Goal: Information Seeking & Learning: Learn about a topic

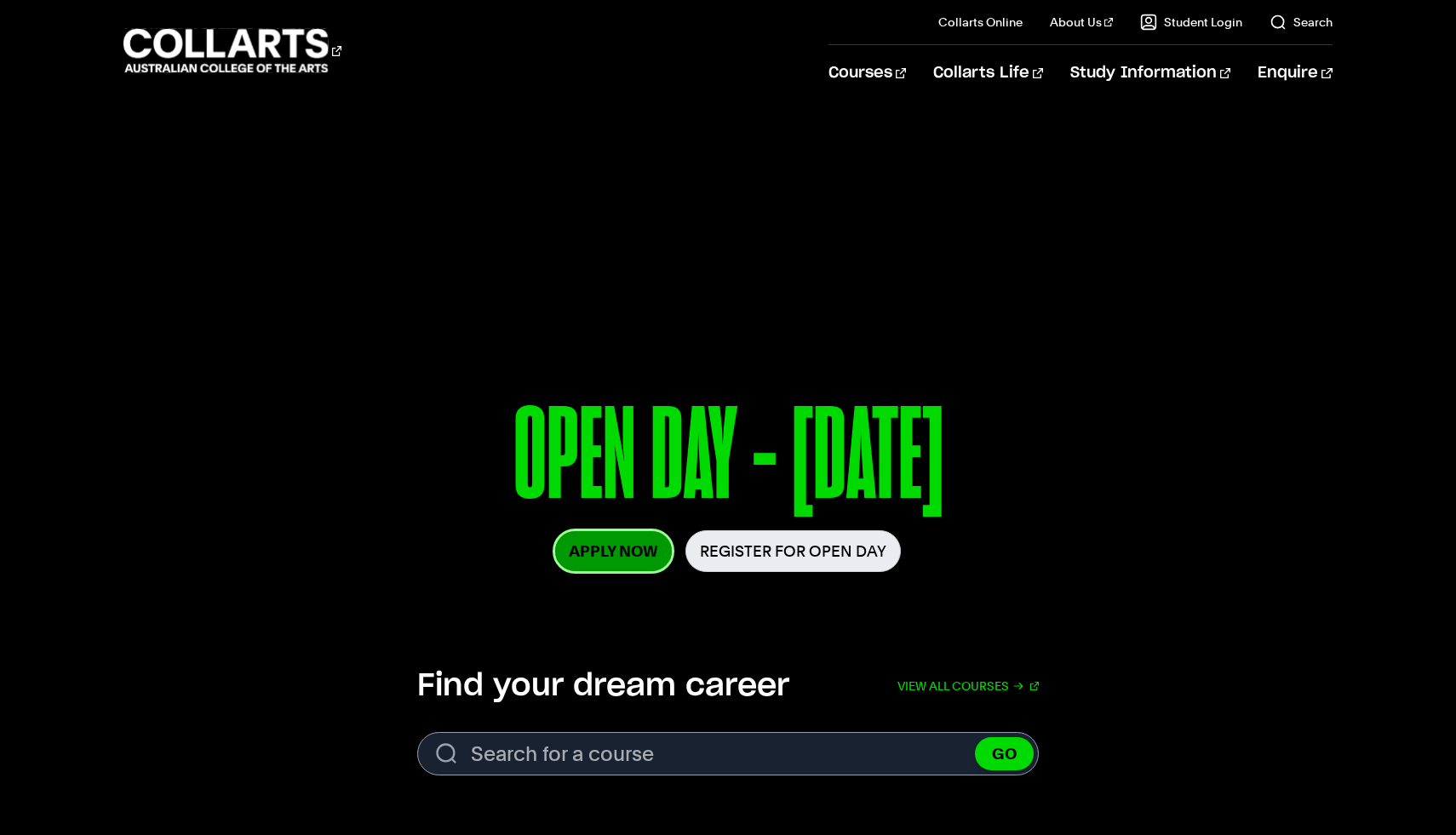
click at [616, 546] on link "Apply Now" at bounding box center [613, 551] width 116 height 40
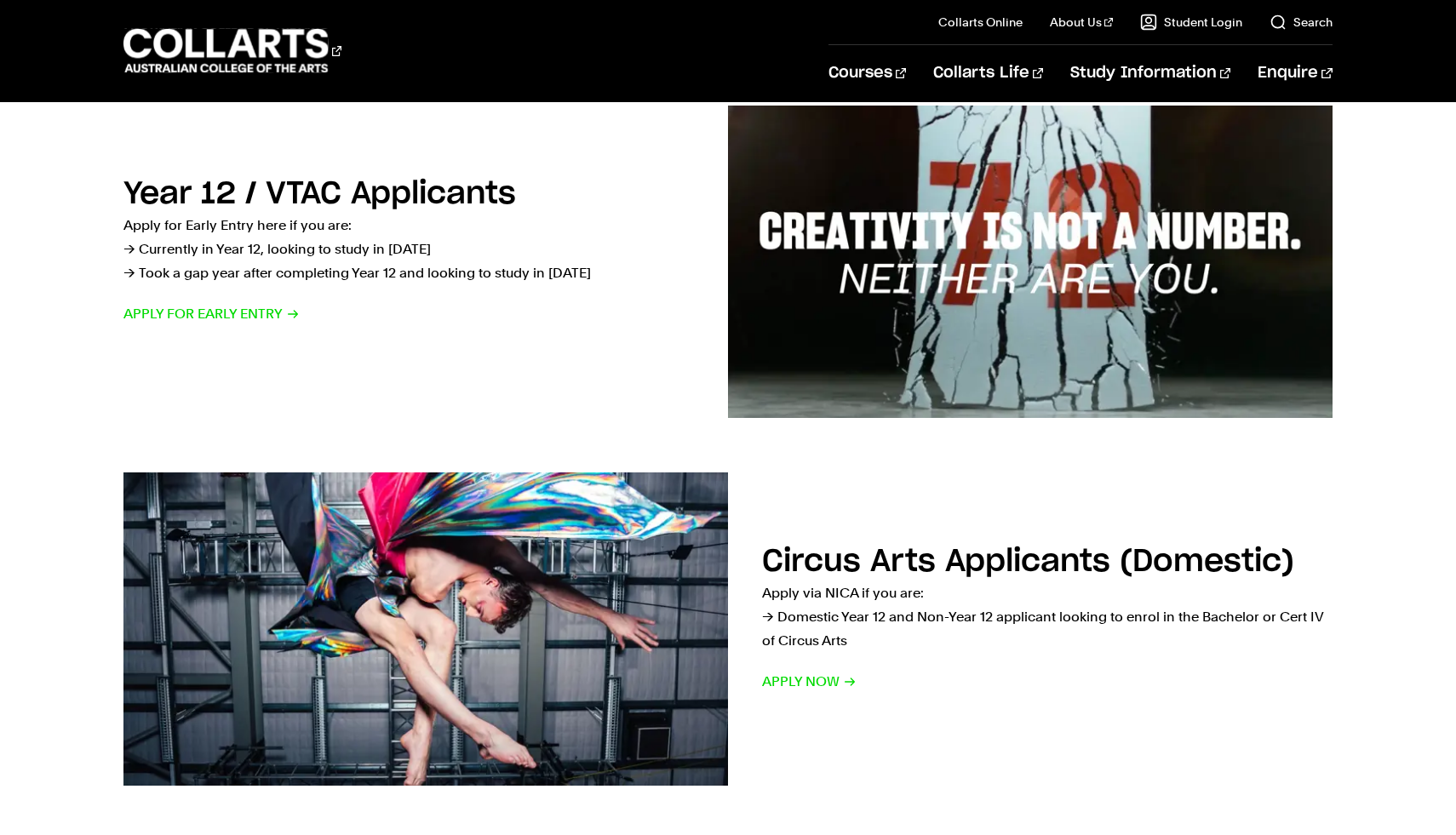
scroll to position [712, 0]
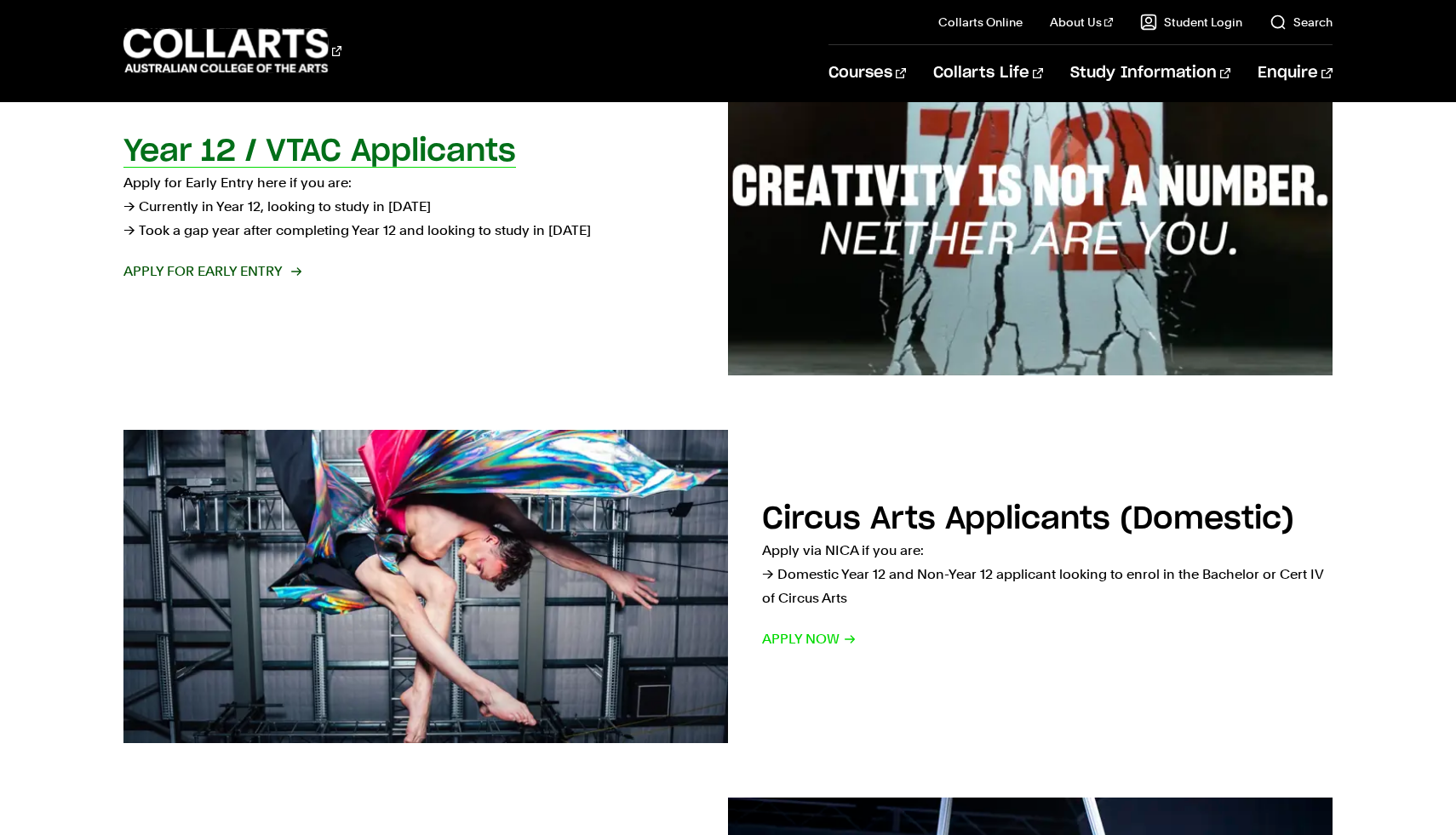
click at [477, 143] on h2 "Year 12 / VTAC Applicants" at bounding box center [320, 152] width 392 height 31
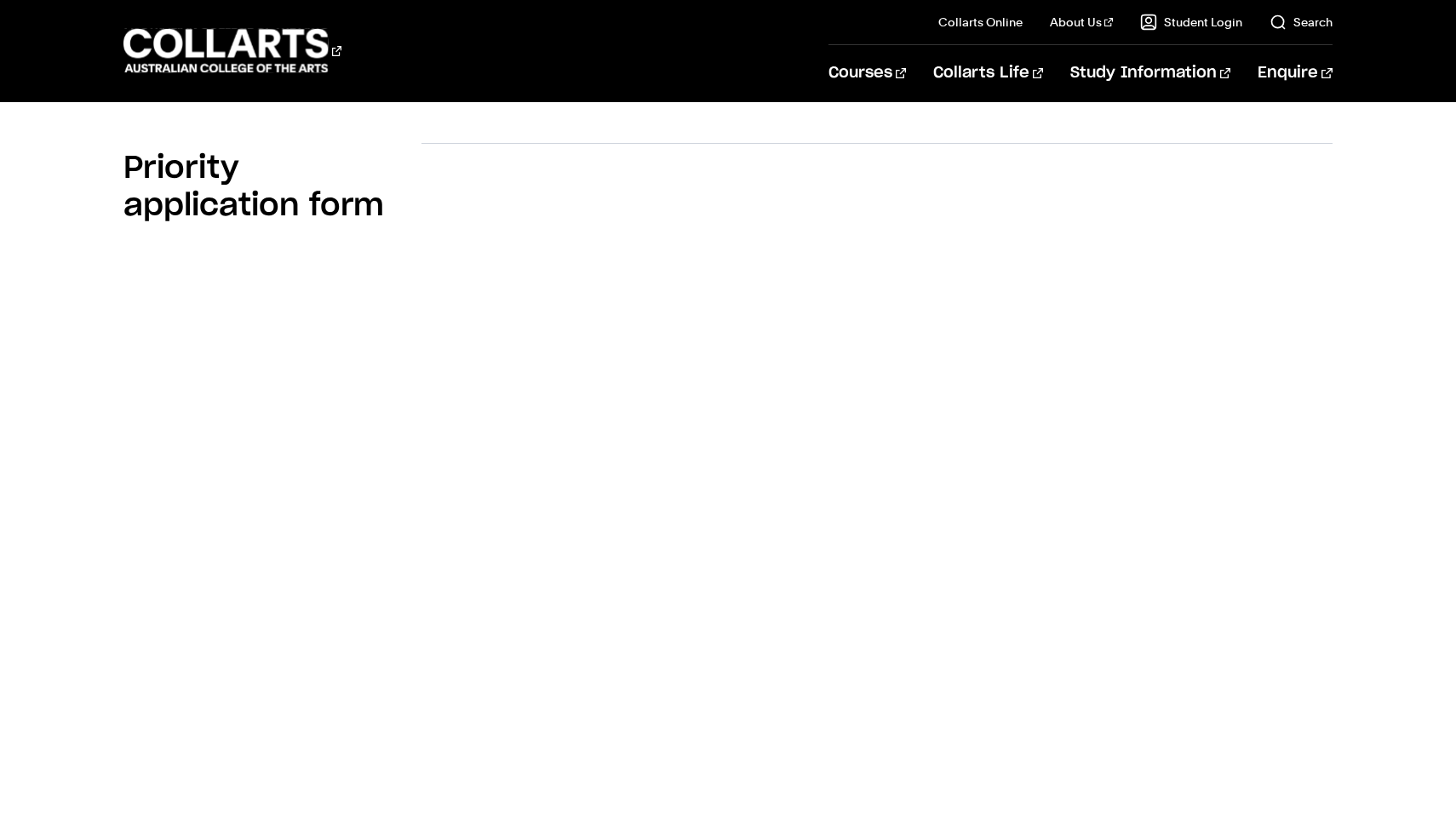
scroll to position [1129, 0]
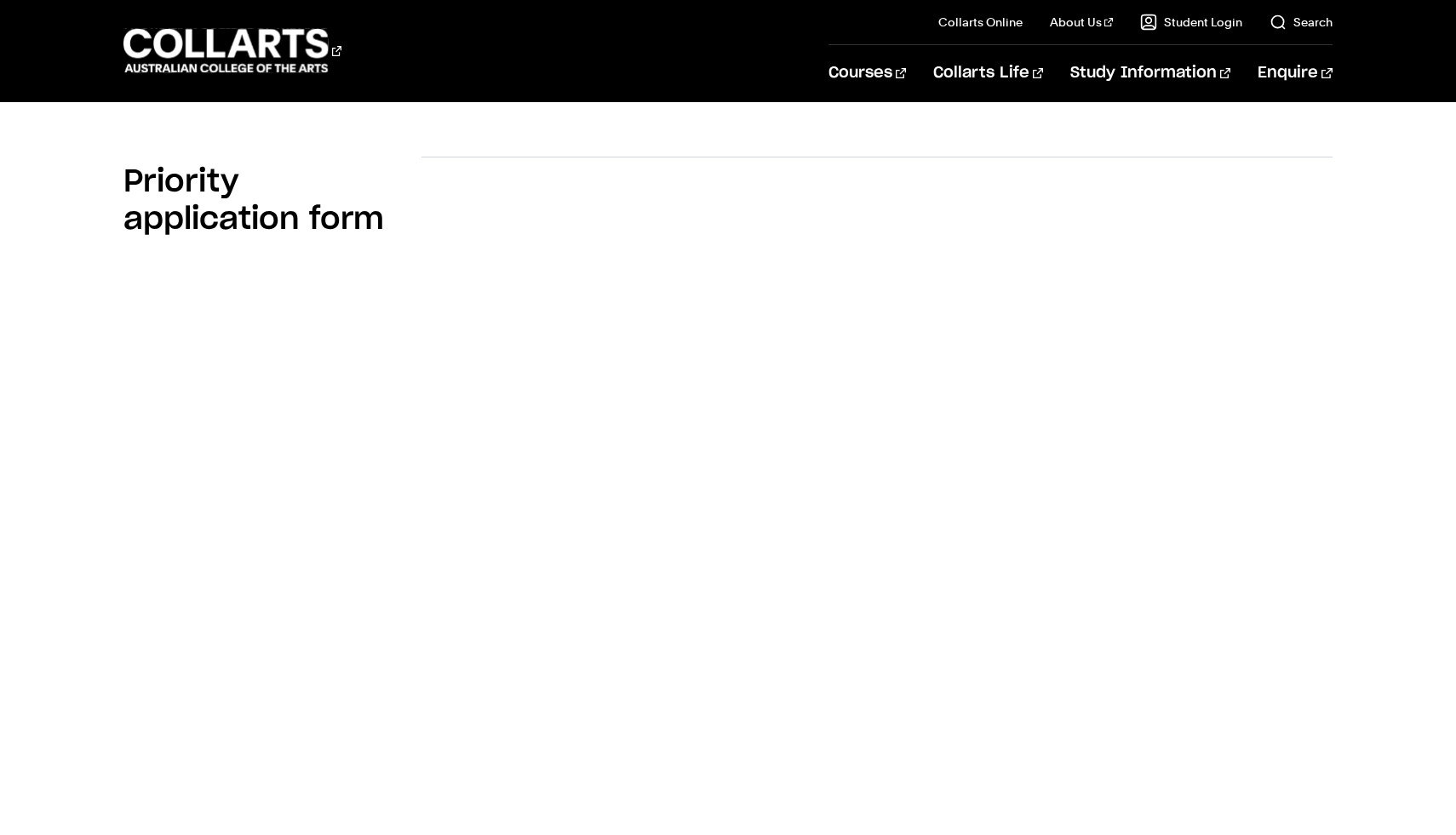
click at [1350, 432] on div "Priority application form" at bounding box center [728, 537] width 1456 height 815
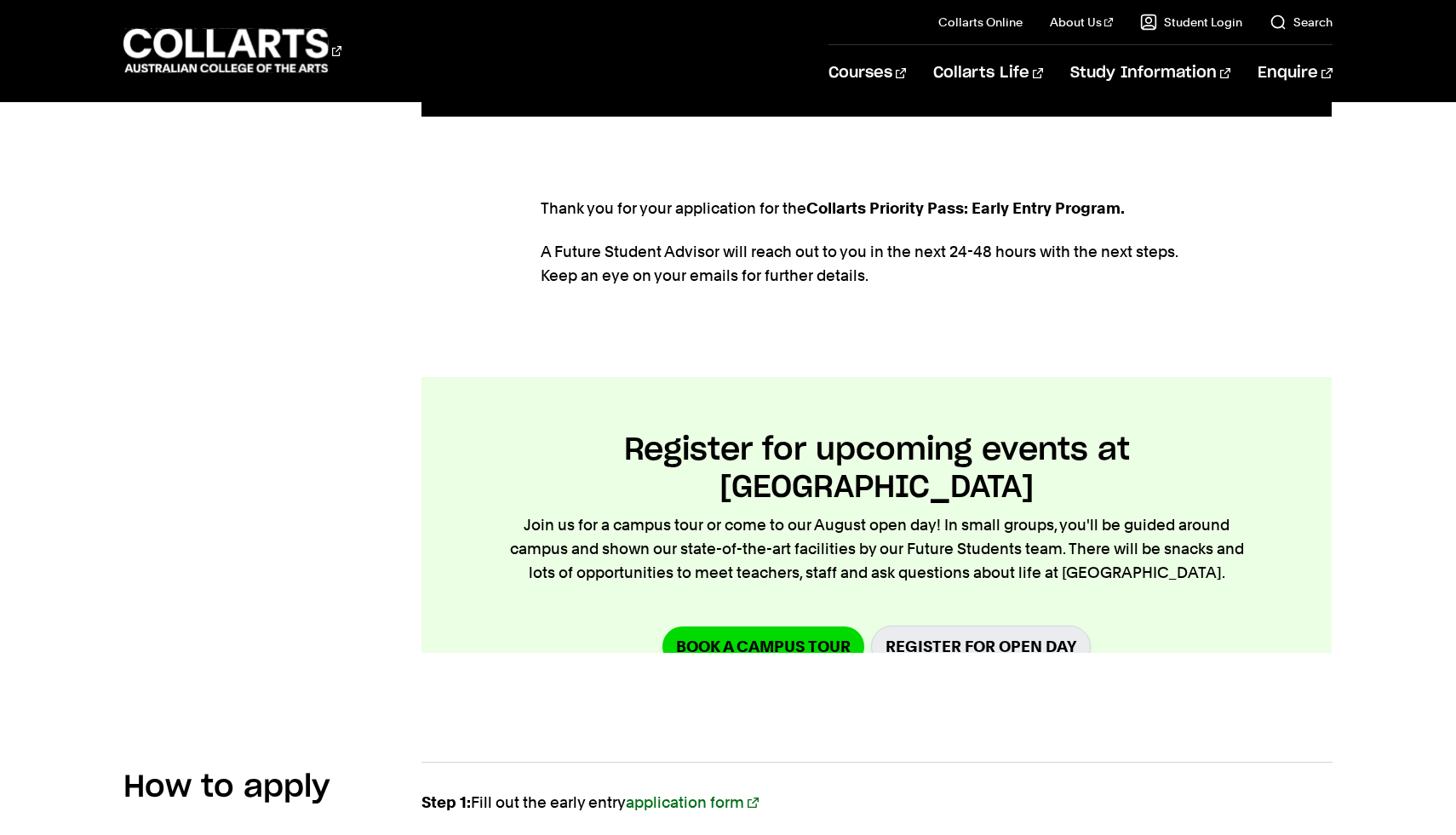
scroll to position [151, 0]
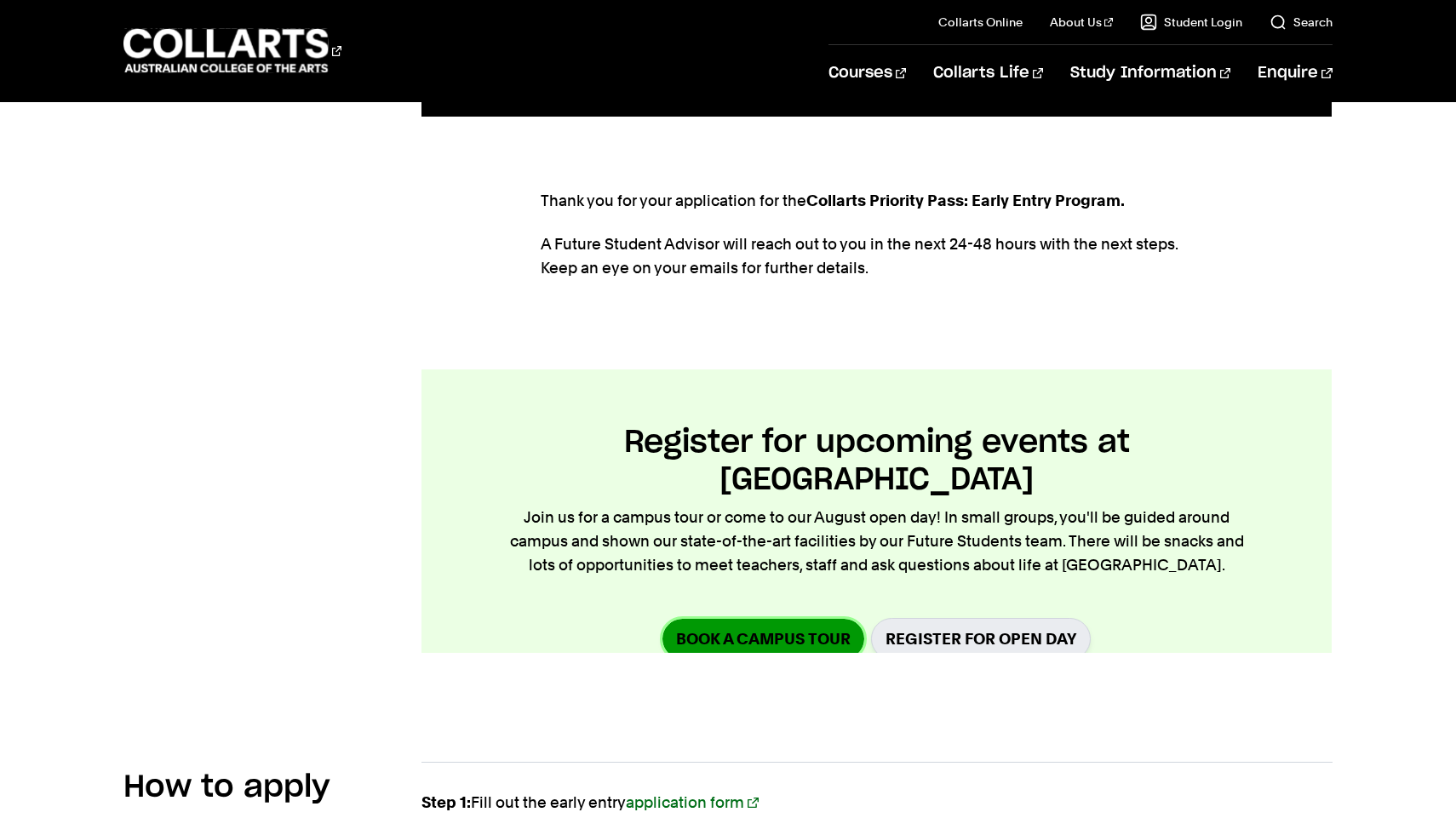
click at [808, 619] on link "Book a Campus Tour" at bounding box center [763, 639] width 202 height 40
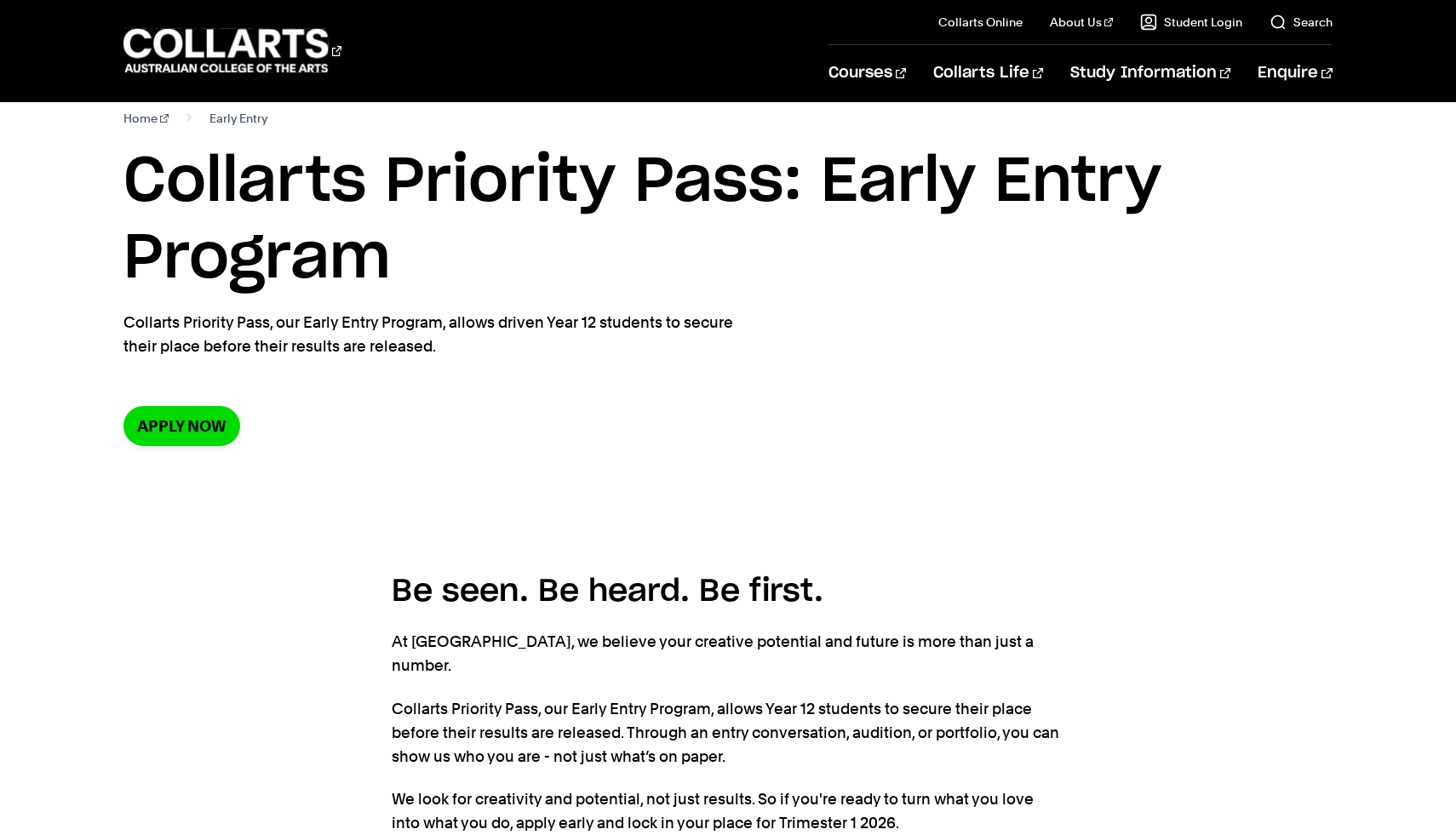
scroll to position [0, 0]
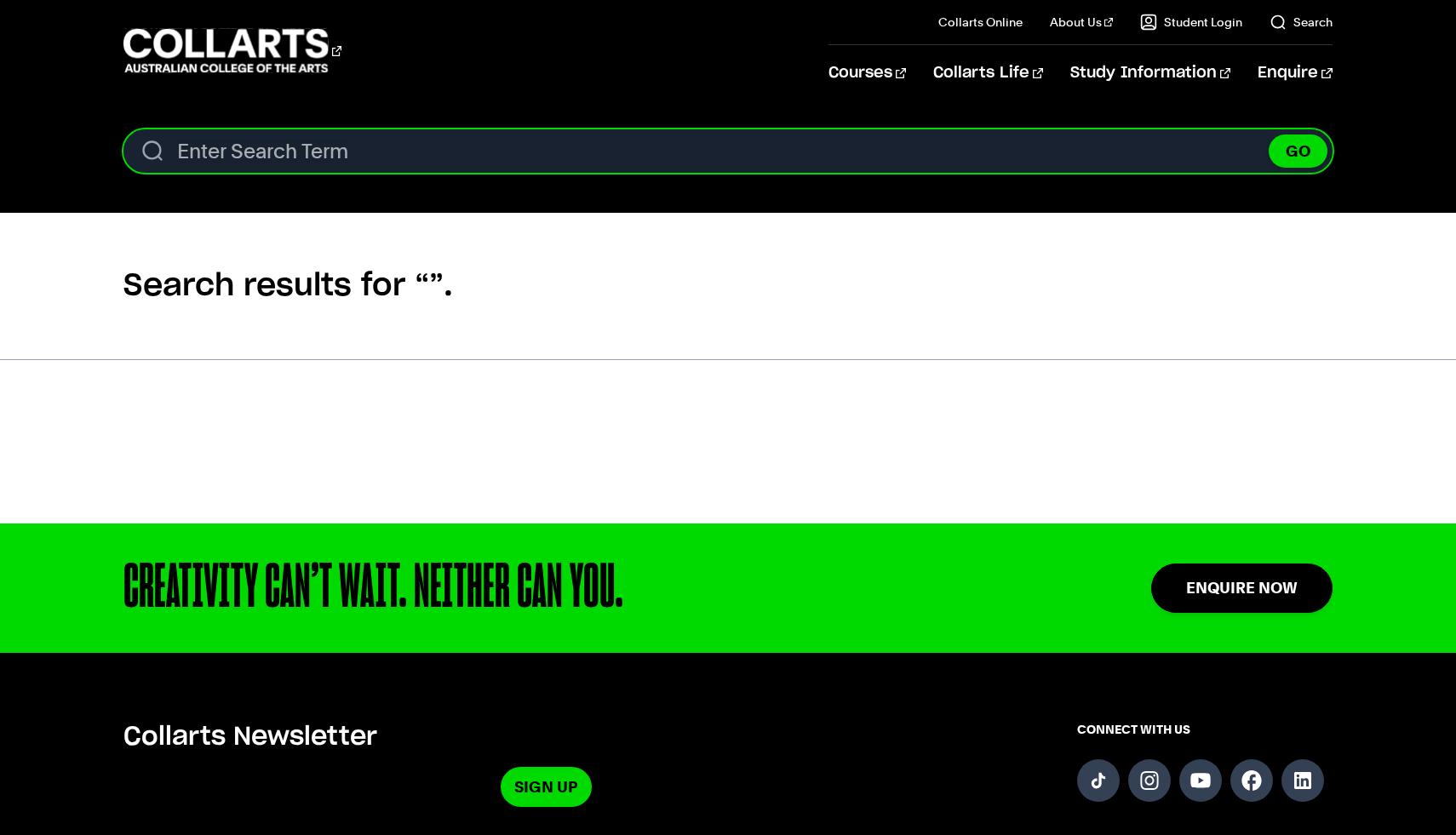
click at [781, 153] on input "Search content" at bounding box center [727, 152] width 1208 height 44
type input "design"
click at [1268, 134] on button "GO" at bounding box center [1297, 151] width 59 height 34
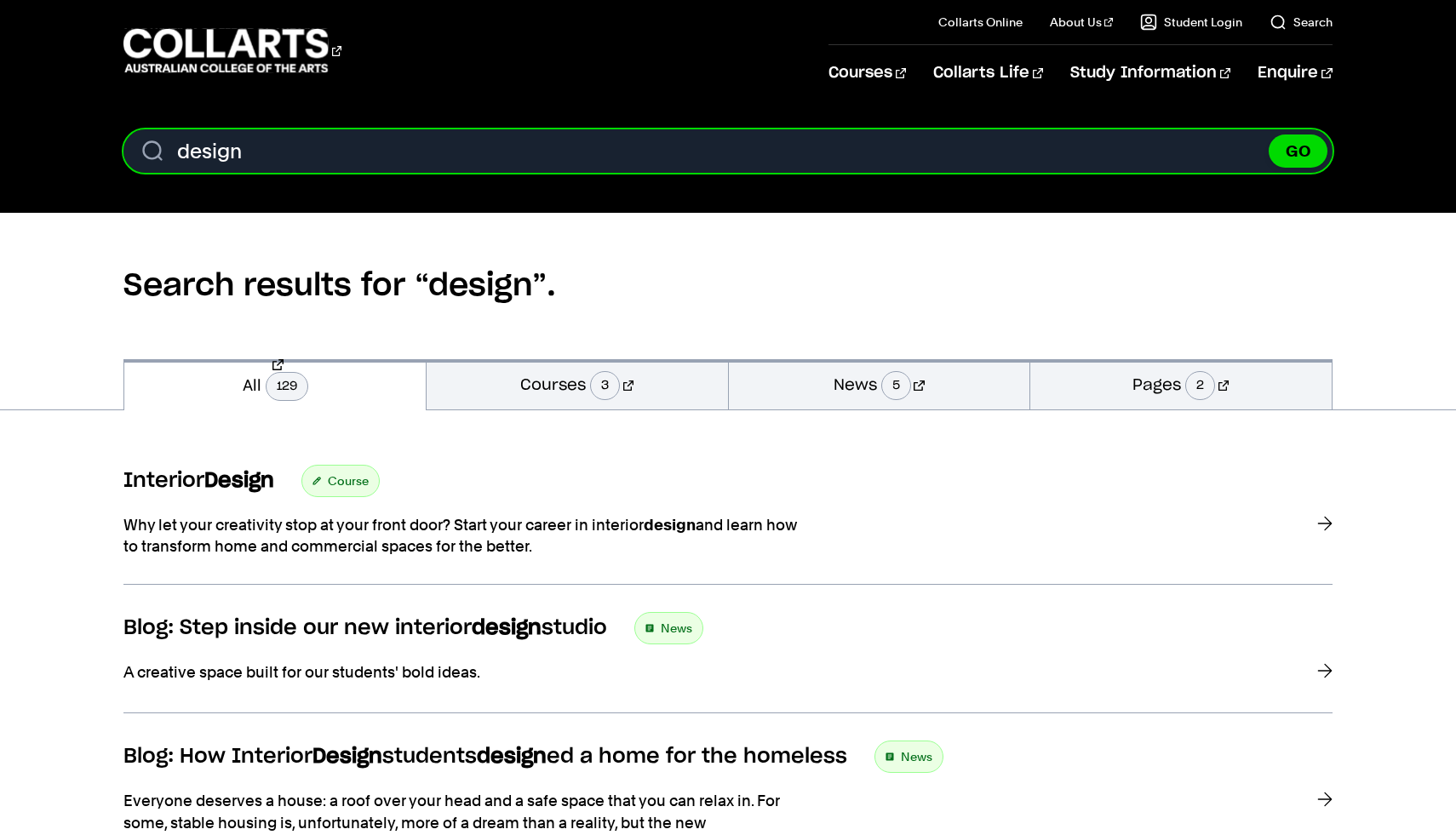
drag, startPoint x: 300, startPoint y: 160, endPoint x: 142, endPoint y: 145, distance: 158.7
click at [142, 145] on input "design" at bounding box center [727, 152] width 1208 height 44
type input "fashion"
click at [1268, 134] on button "GO" at bounding box center [1297, 151] width 59 height 34
